Goal: Information Seeking & Learning: Find specific fact

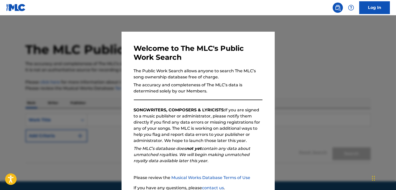
scroll to position [43, 0]
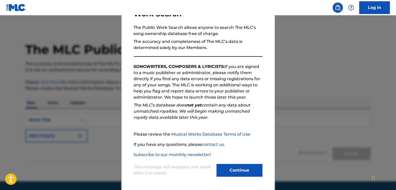
click at [242, 165] on button "Continue" at bounding box center [239, 170] width 46 height 13
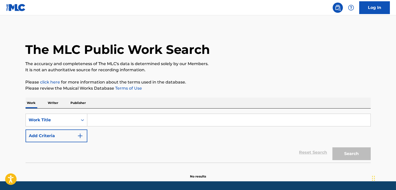
click at [119, 117] on input "Search Form" at bounding box center [228, 120] width 283 height 12
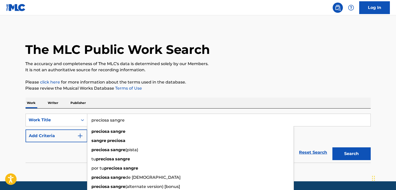
type input "preciosa sangre"
click at [332, 147] on button "Search" at bounding box center [351, 153] width 38 height 13
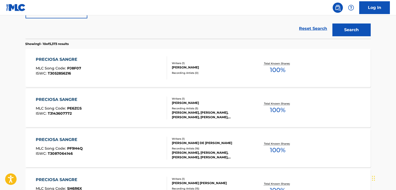
scroll to position [196, 0]
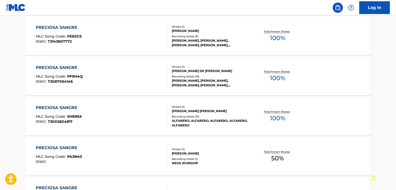
click at [106, 116] on div "PRECIOSA SANGRE MLC Song Code : SH6R6X ISWC : T3002604817" at bounding box center [101, 116] width 131 height 23
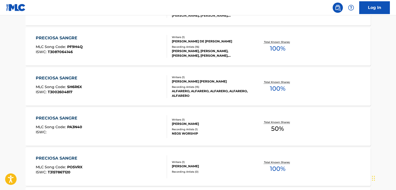
scroll to position [221, 0]
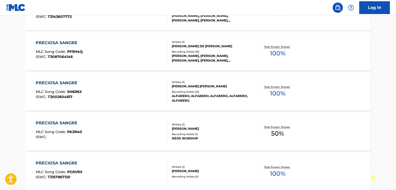
click at [94, 102] on div "PRECIOSA SANGRE MLC Song Code : SH6R6X ISWC : T3002604817" at bounding box center [101, 91] width 131 height 23
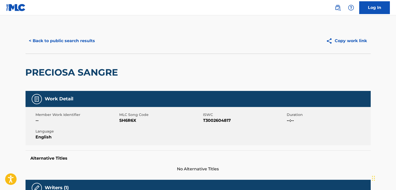
click at [132, 119] on span "SH6R6X" at bounding box center [160, 120] width 82 height 6
copy span "SH6R6X"
